Goal: Transaction & Acquisition: Purchase product/service

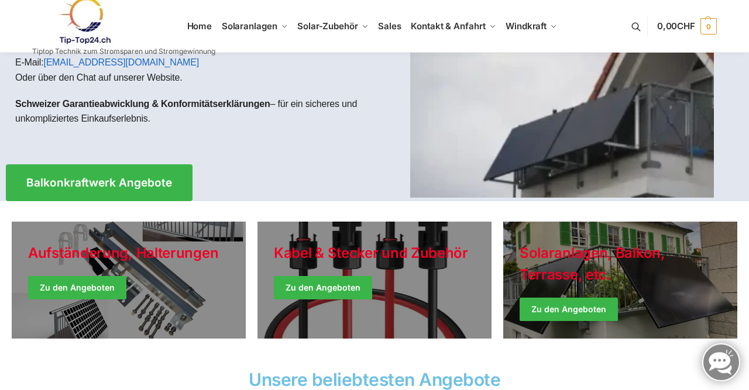
scroll to position [140, 0]
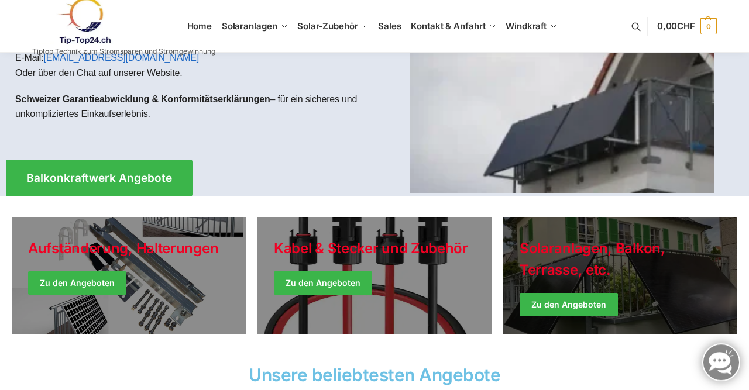
click at [565, 304] on link "Winter Jackets" at bounding box center [620, 275] width 234 height 117
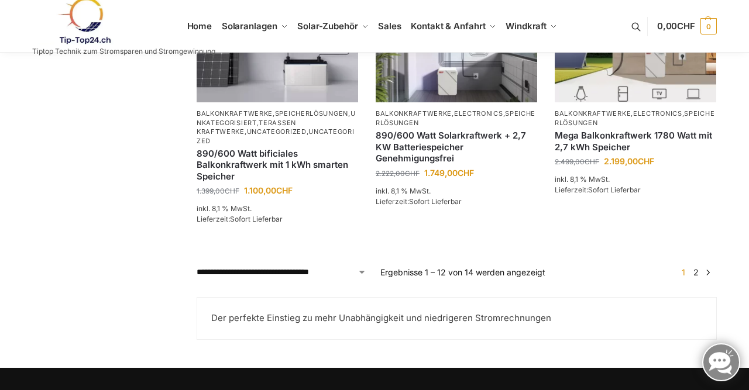
scroll to position [1070, 0]
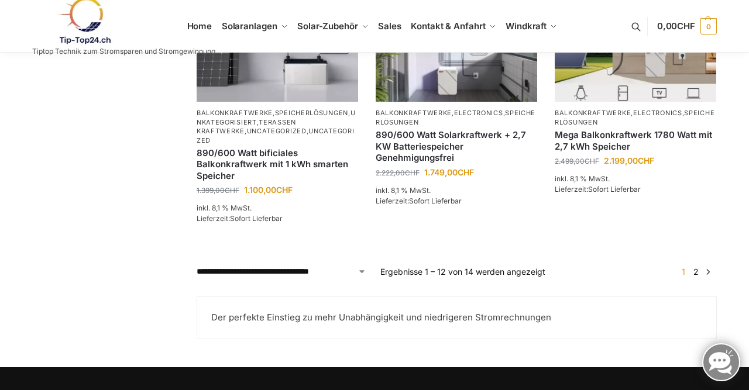
click at [699, 277] on link "2" at bounding box center [696, 272] width 11 height 10
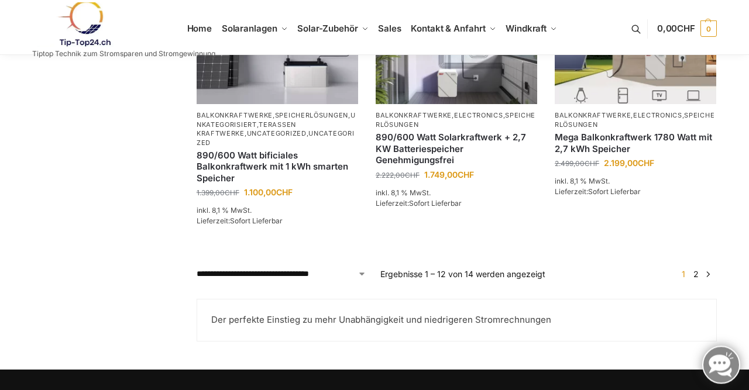
scroll to position [1067, 0]
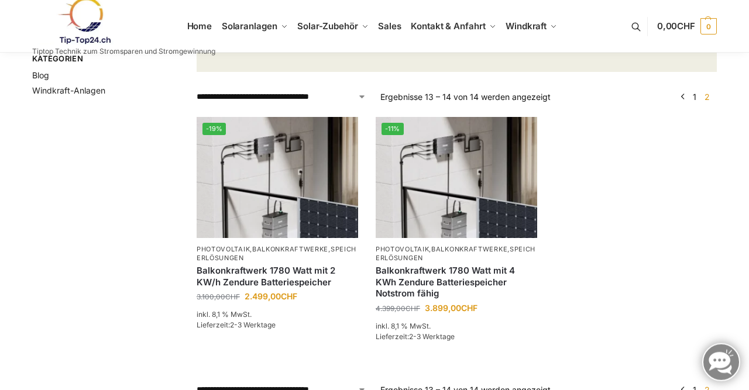
scroll to position [183, 0]
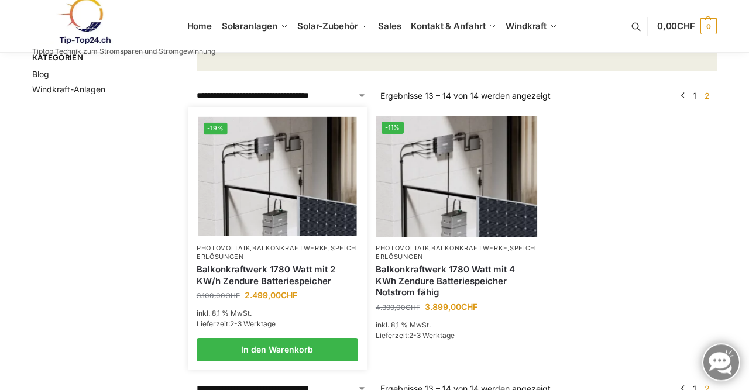
click at [325, 201] on img at bounding box center [277, 175] width 159 height 119
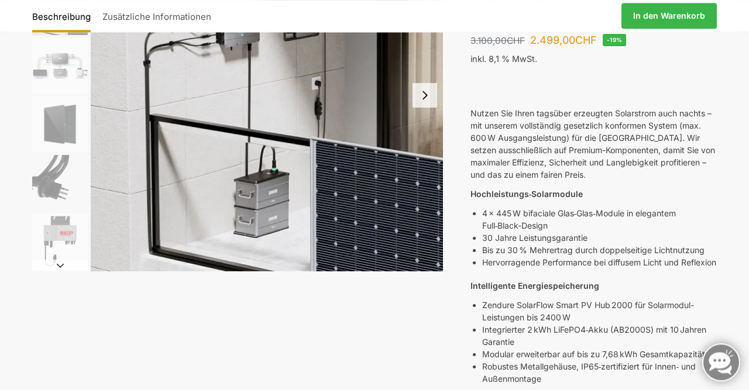
scroll to position [165, 0]
